Goal: Task Accomplishment & Management: Manage account settings

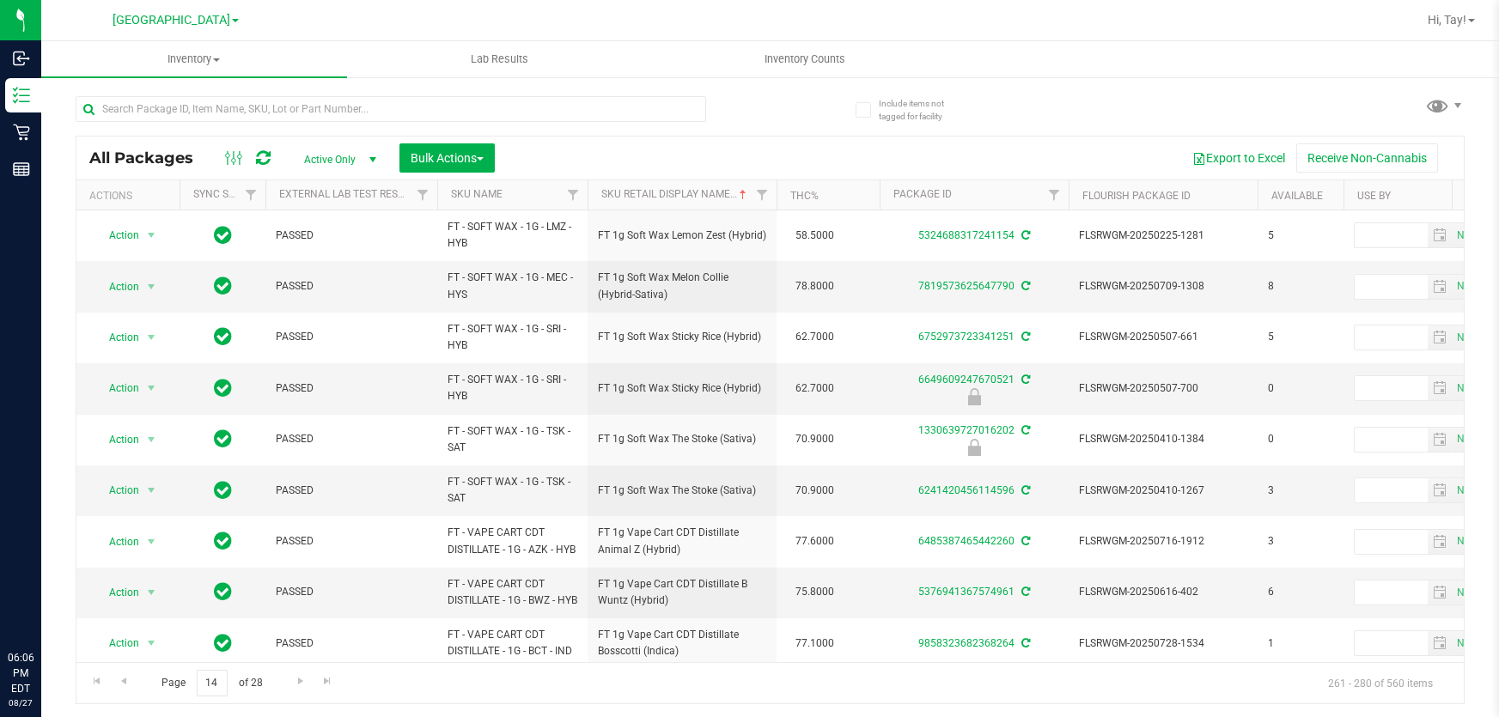
click at [728, 139] on div "All Packages Active Only Active Only Lab Samples Locked All External Internal B…" at bounding box center [769, 158] width 1387 height 43
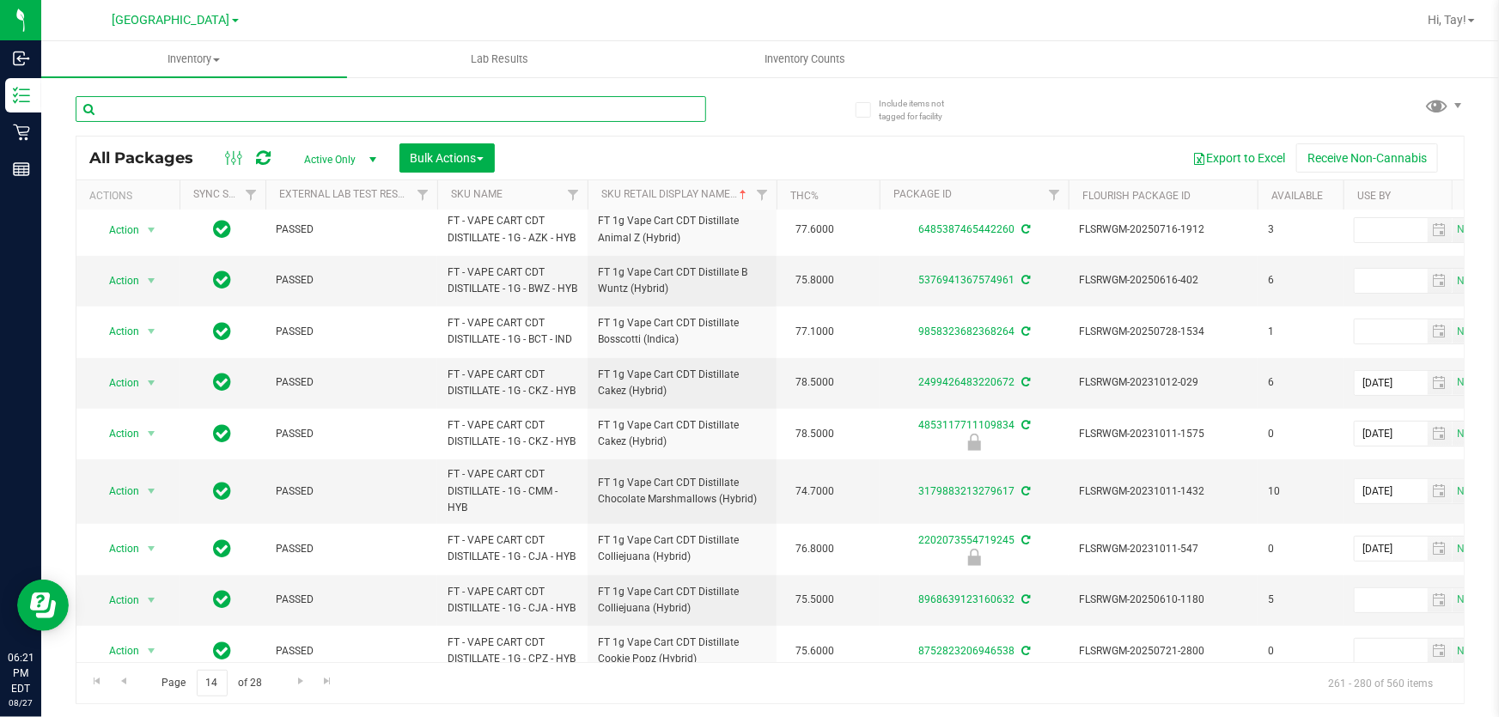
click at [147, 106] on input "text" at bounding box center [391, 109] width 630 height 26
type input "blm"
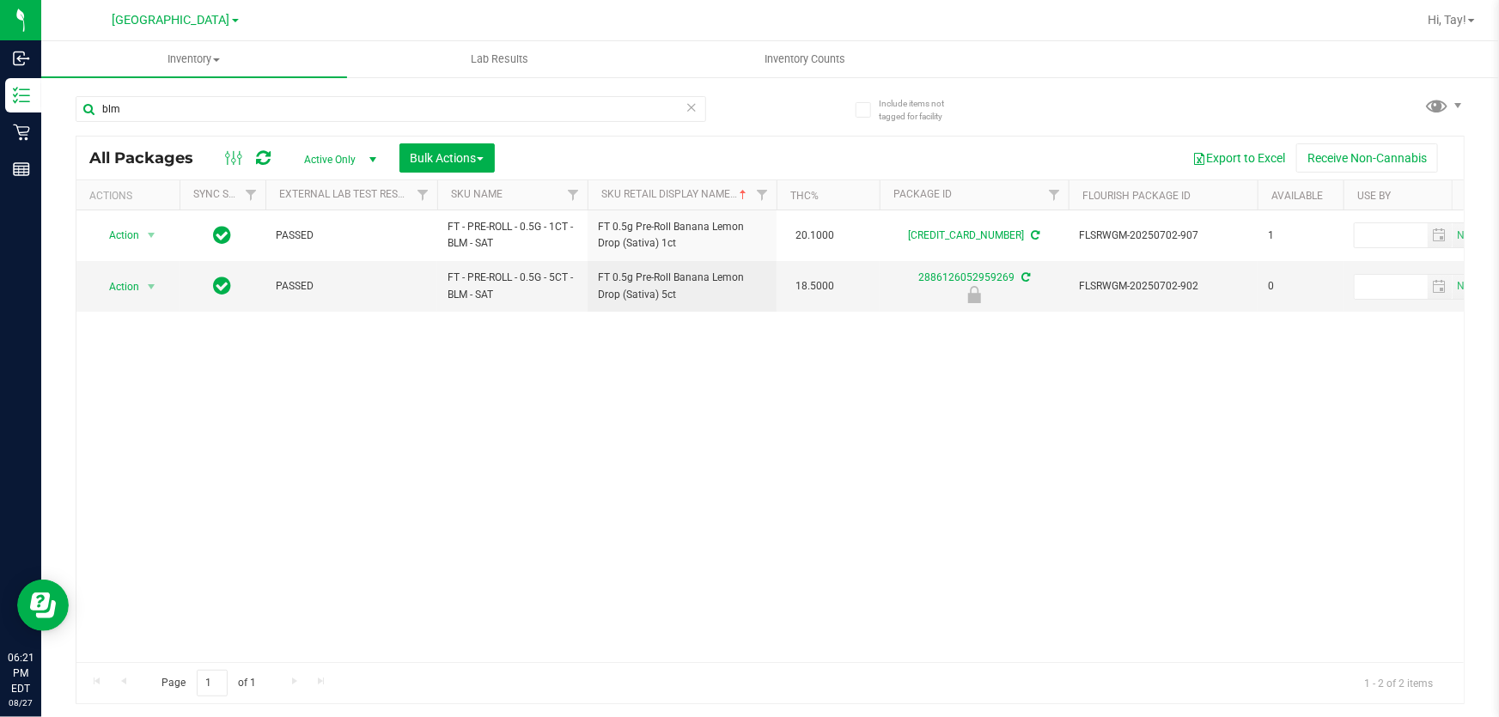
click at [751, 404] on div "Action Action Create package Edit attributes Global inventory Locate package Lo…" at bounding box center [769, 436] width 1387 height 452
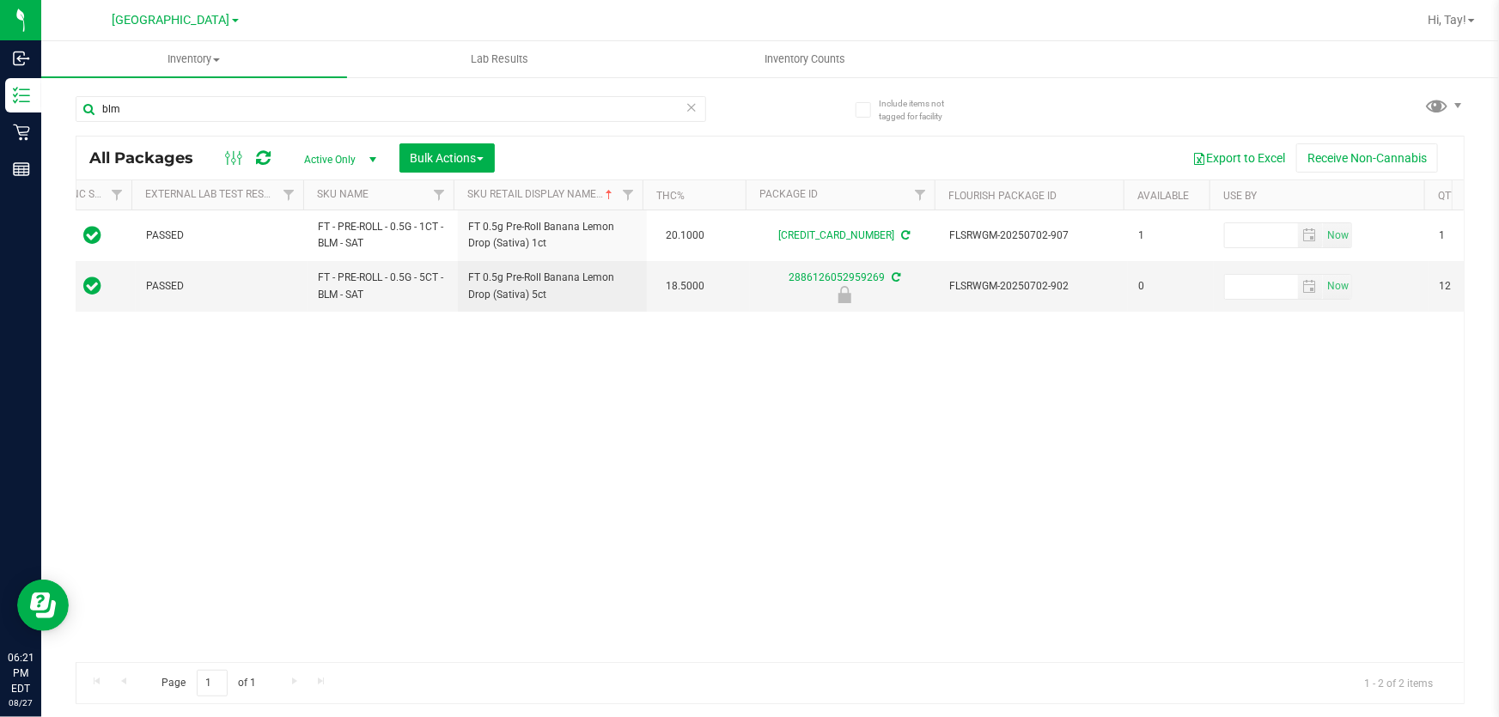
scroll to position [0, 130]
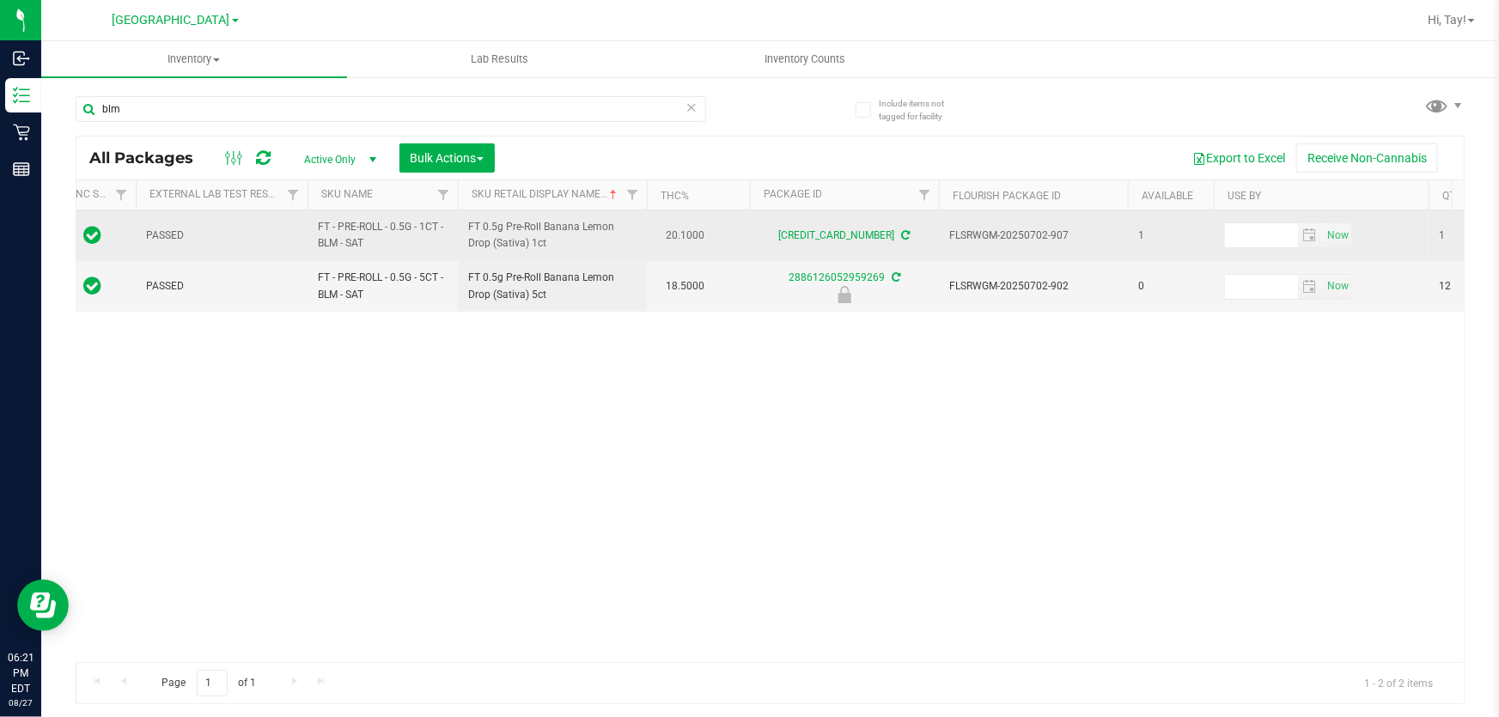
drag, startPoint x: 481, startPoint y: 487, endPoint x: 387, endPoint y: 249, distance: 255.6
click at [480, 487] on div "Action Action Create package Edit attributes Global inventory Locate package Lo…" at bounding box center [769, 436] width 1387 height 452
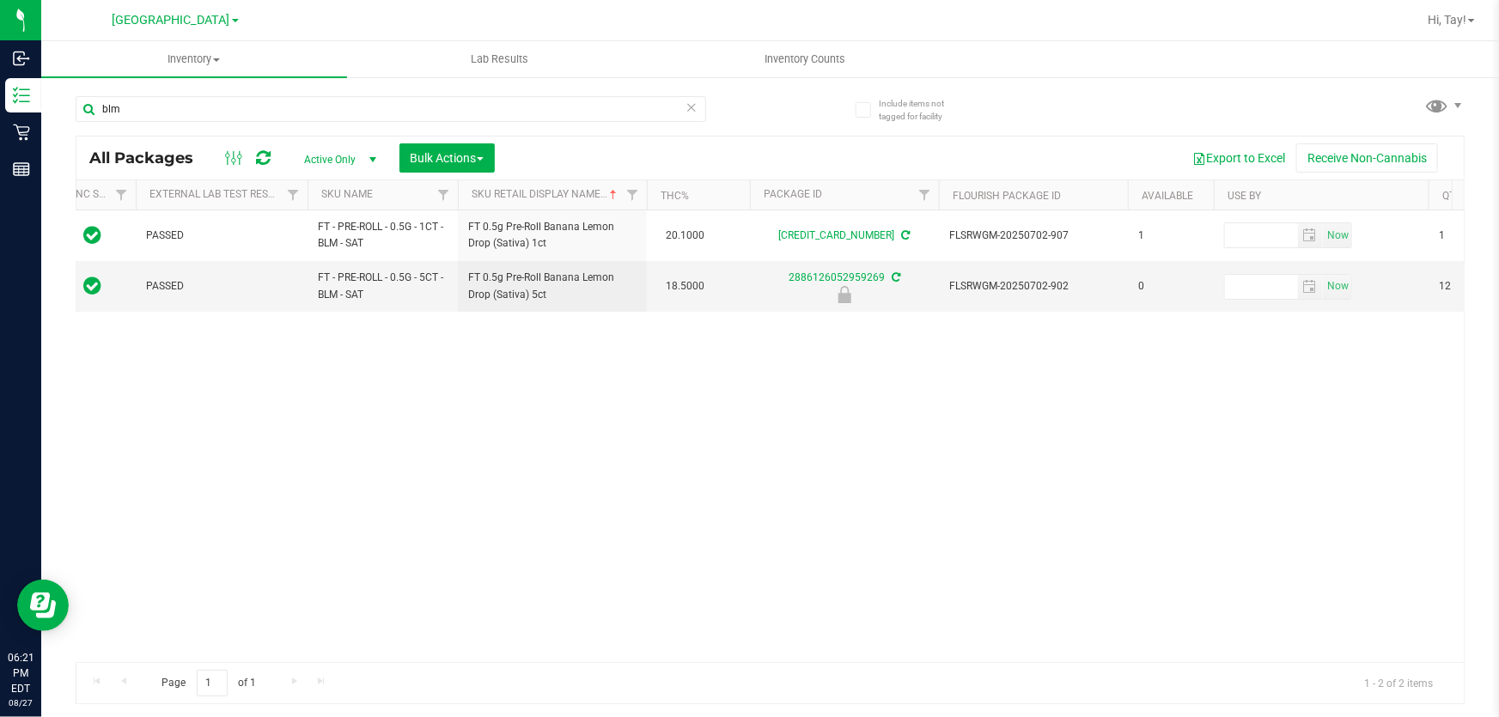
scroll to position [0, 0]
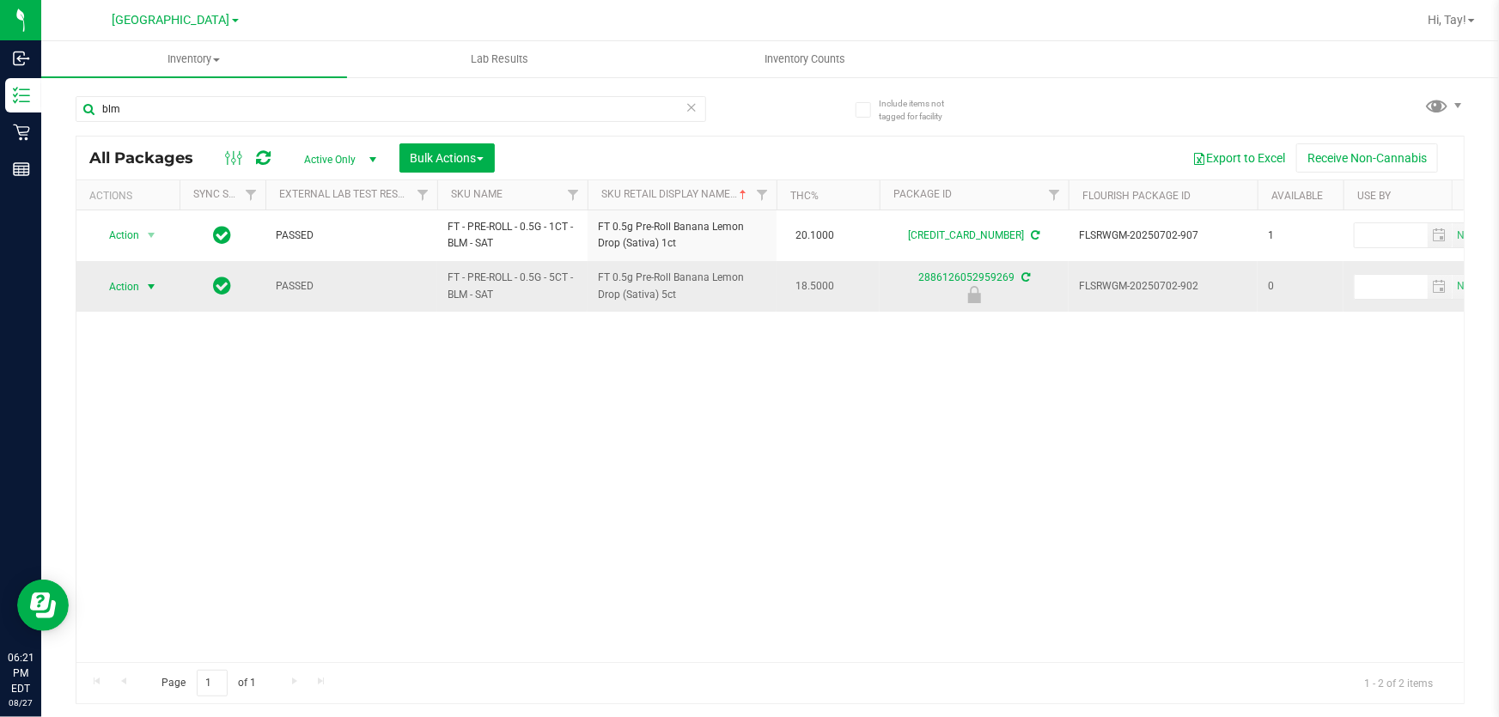
click at [137, 292] on span "Action" at bounding box center [117, 287] width 46 height 24
click at [163, 417] on li "Print package label" at bounding box center [148, 427] width 109 height 47
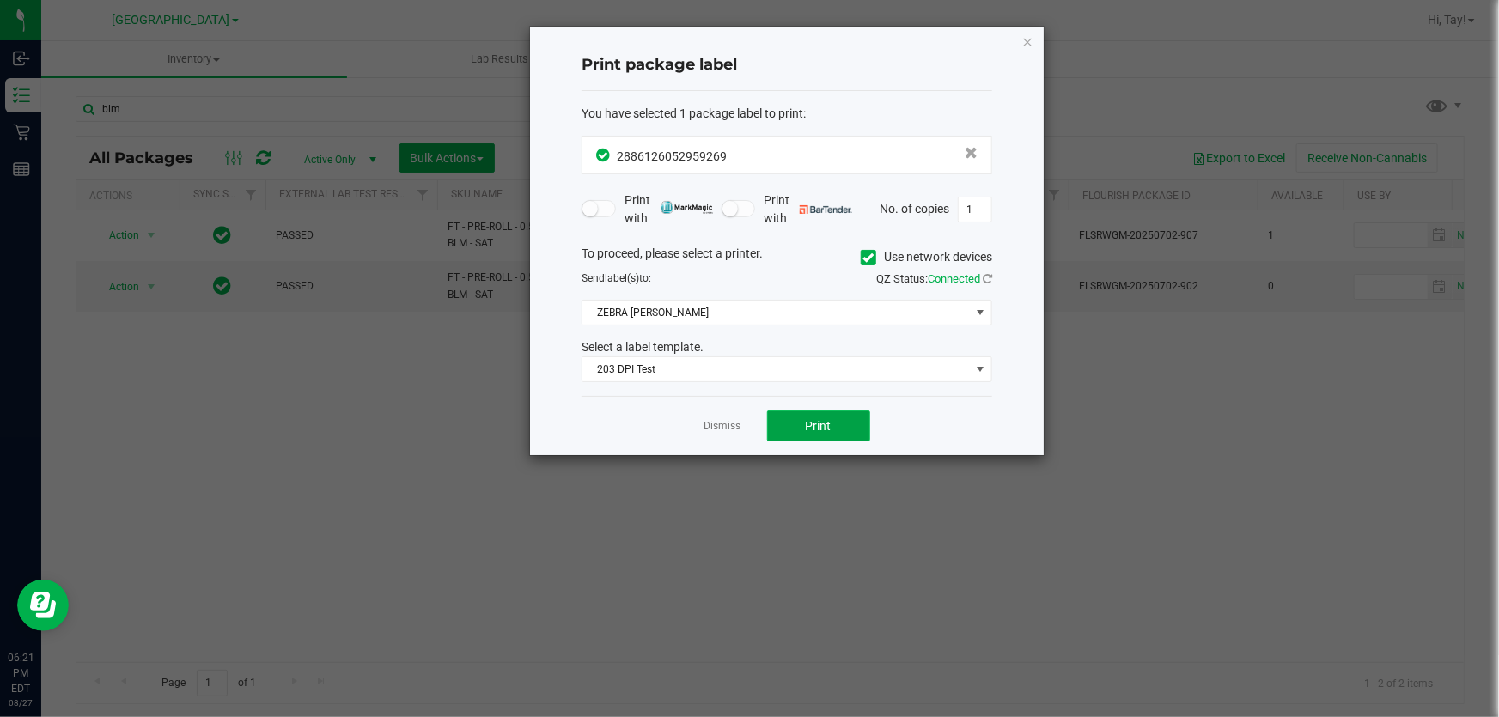
click at [799, 425] on button "Print" at bounding box center [818, 425] width 103 height 31
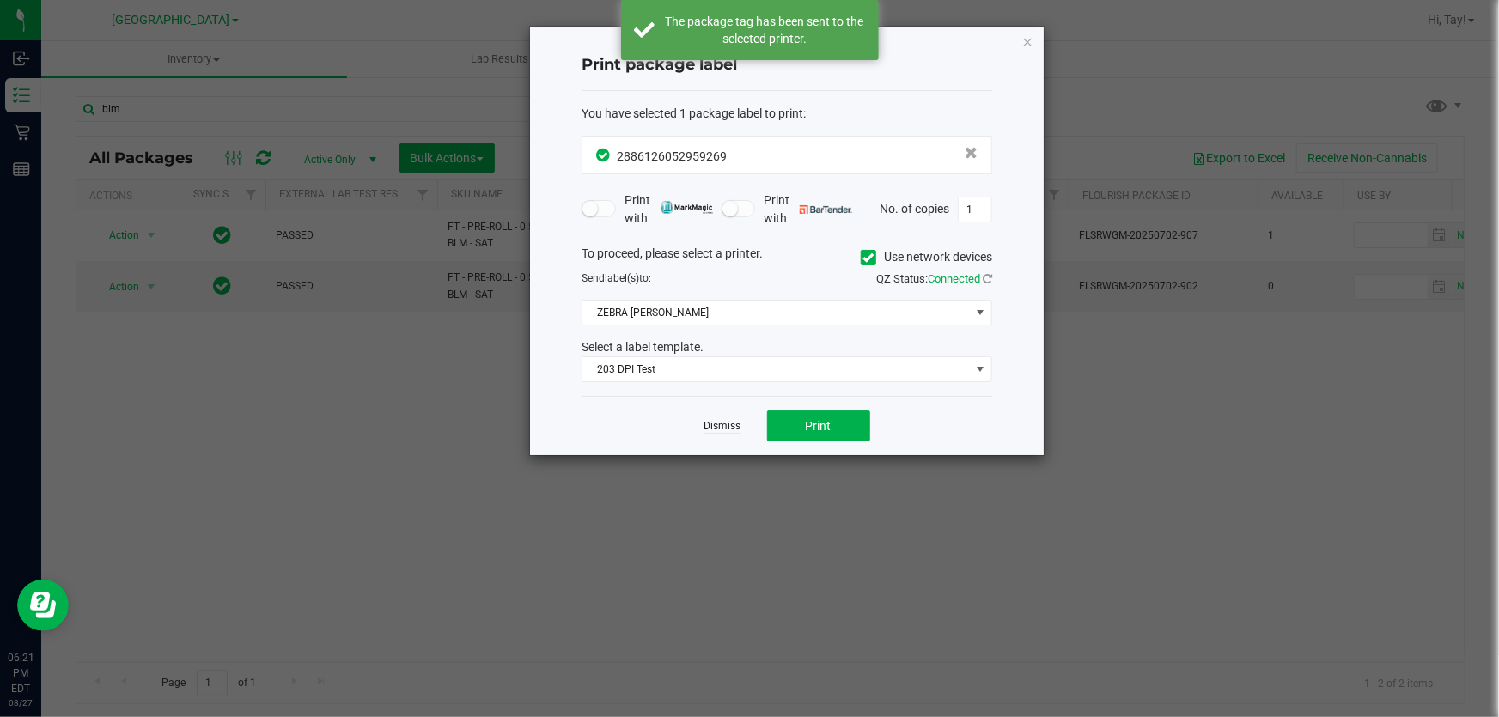
click at [721, 429] on link "Dismiss" at bounding box center [722, 426] width 37 height 15
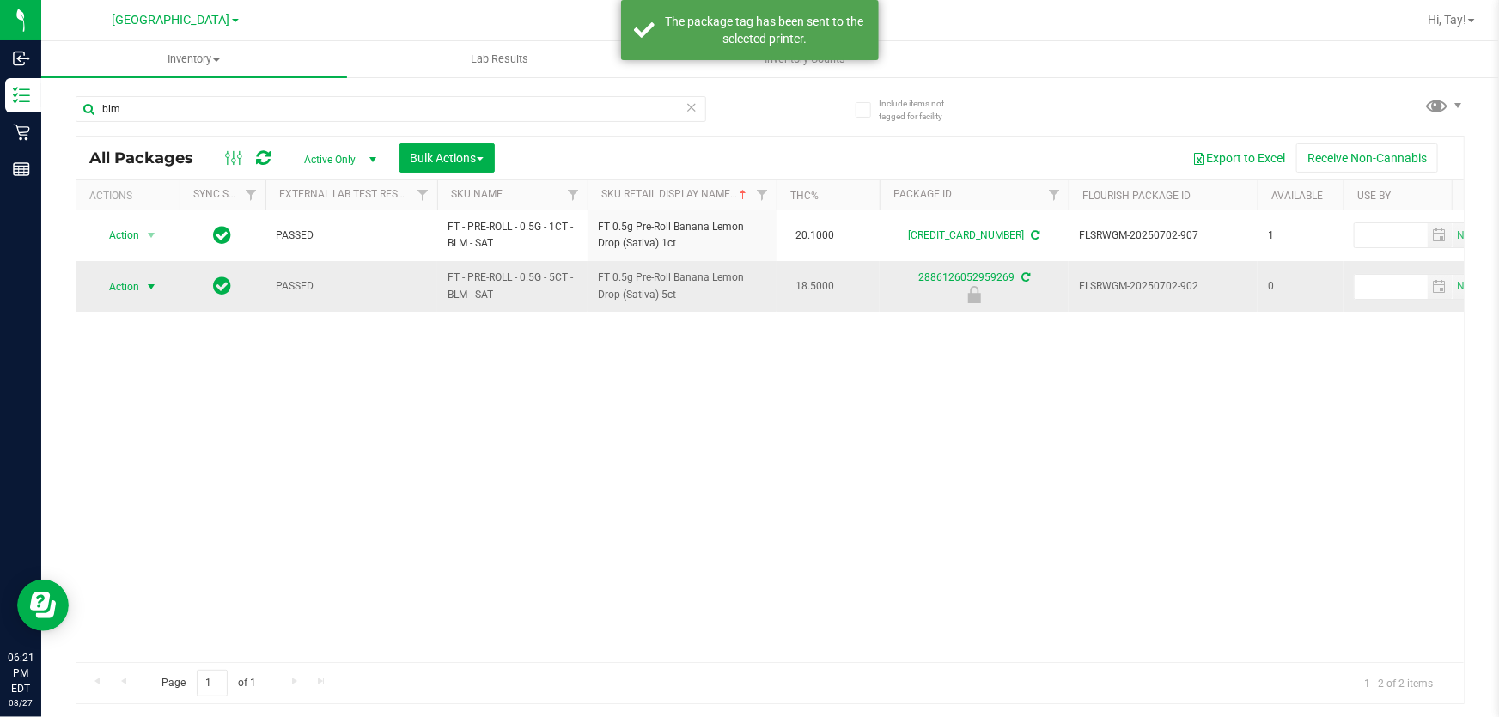
click at [122, 283] on span "Action" at bounding box center [117, 287] width 46 height 24
click at [151, 499] on li "Unlock package" at bounding box center [148, 512] width 109 height 26
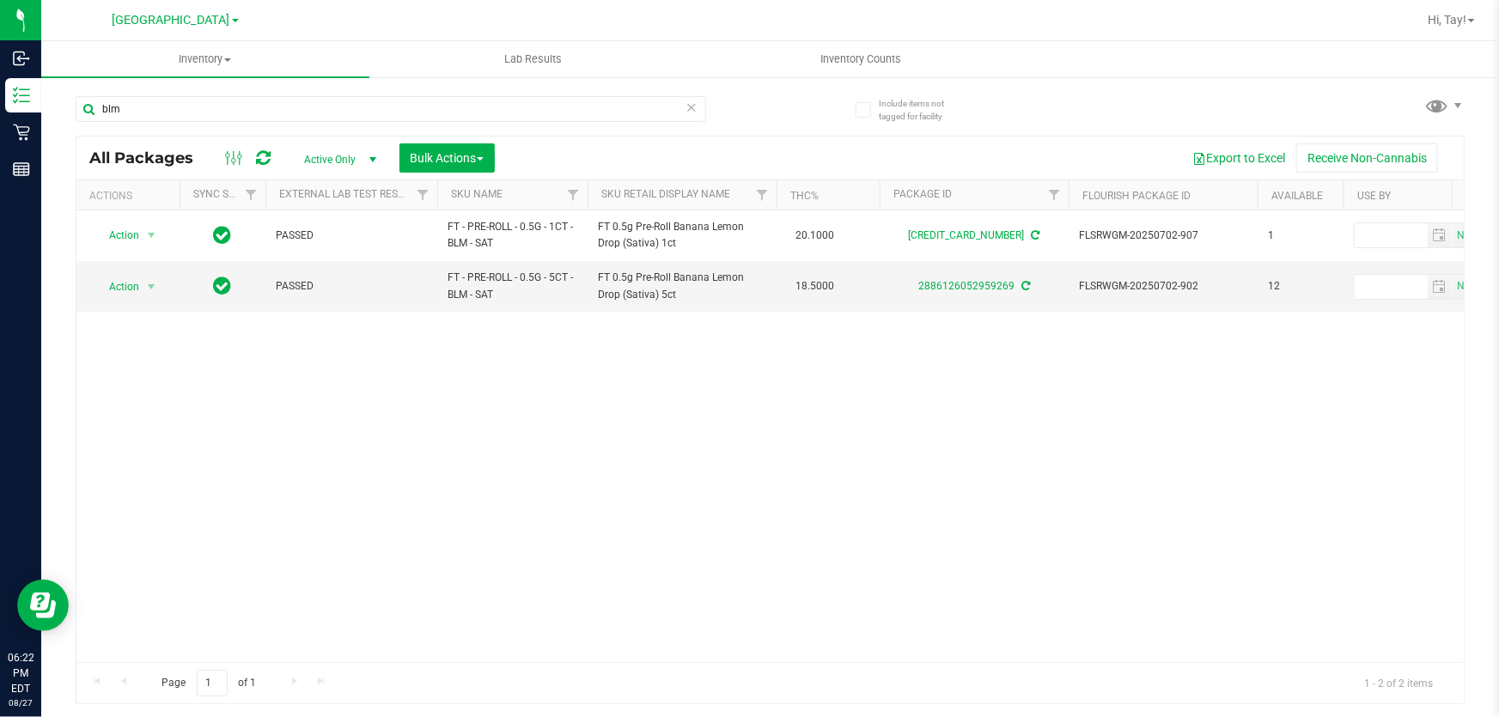
click at [208, 424] on div "Action Action Create package Edit attributes Global inventory Locate package Lo…" at bounding box center [769, 436] width 1387 height 452
